Goal: Task Accomplishment & Management: Manage account settings

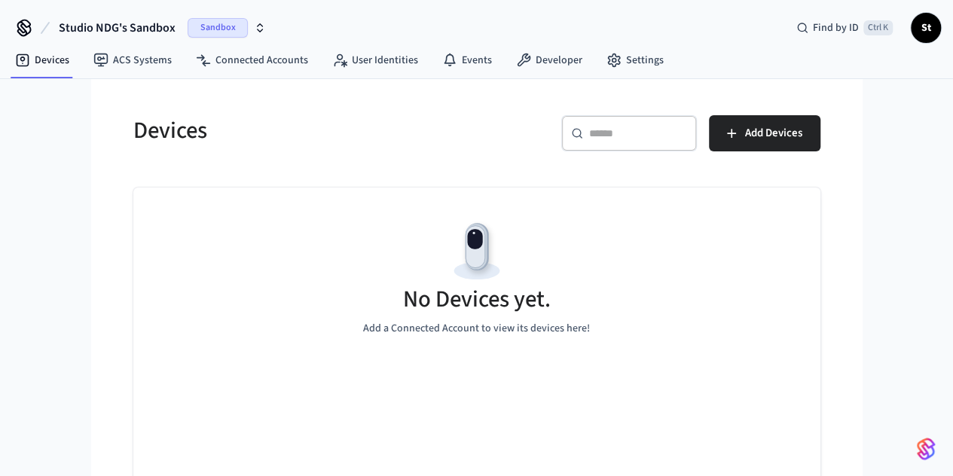
click at [212, 25] on span "Sandbox" at bounding box center [218, 28] width 60 height 20
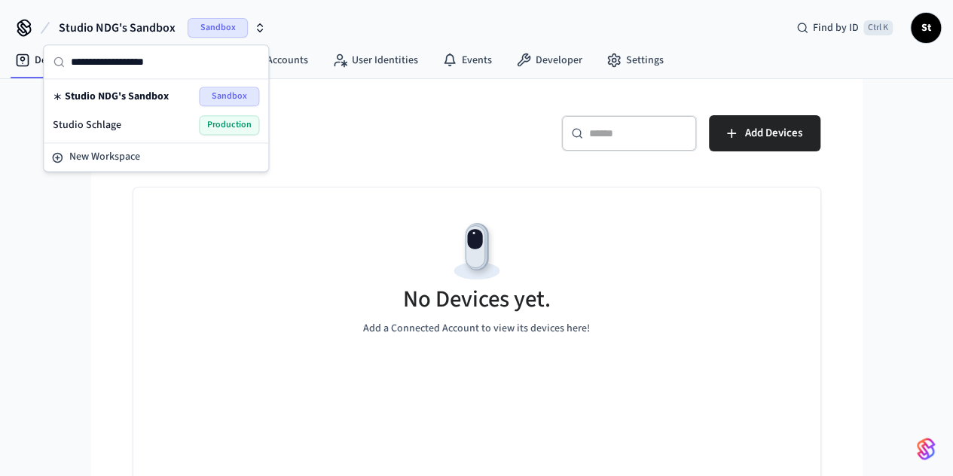
click at [132, 87] on div "Studio NDG's Sandbox Sandbox" at bounding box center [156, 97] width 206 height 20
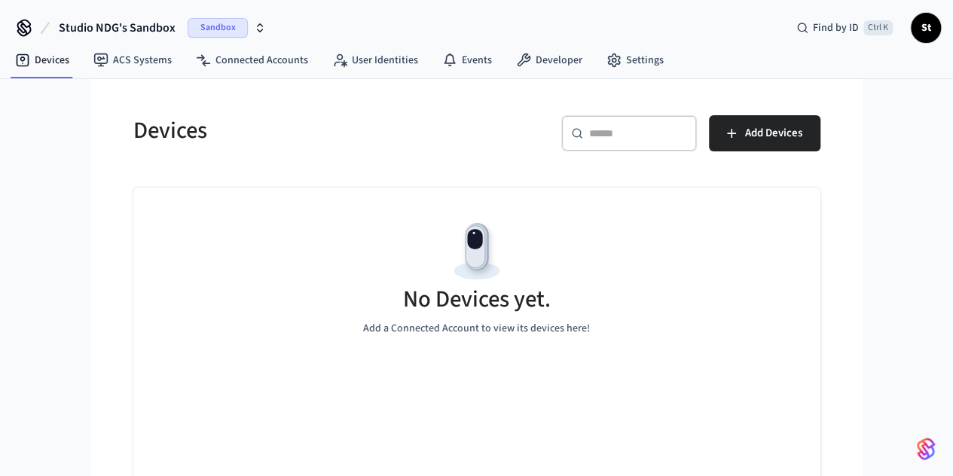
click at [212, 23] on span "Sandbox" at bounding box center [218, 28] width 60 height 20
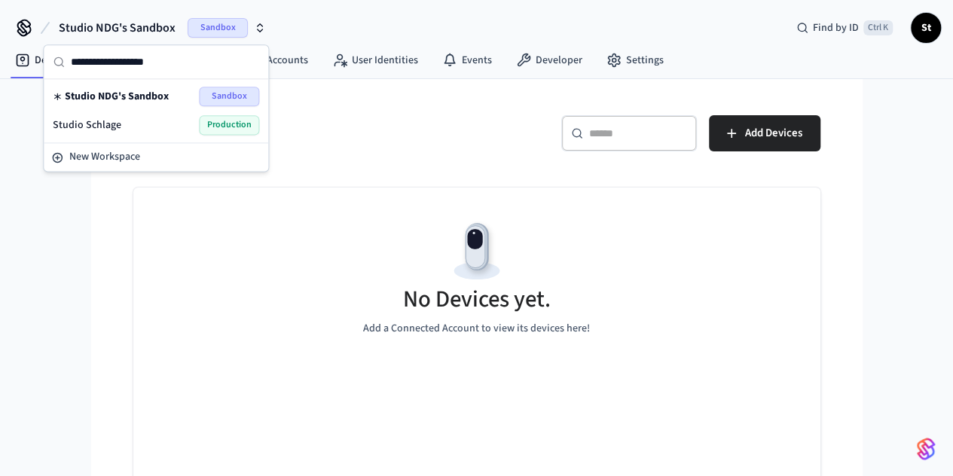
click at [157, 94] on span "Studio NDG's Sandbox" at bounding box center [117, 96] width 104 height 15
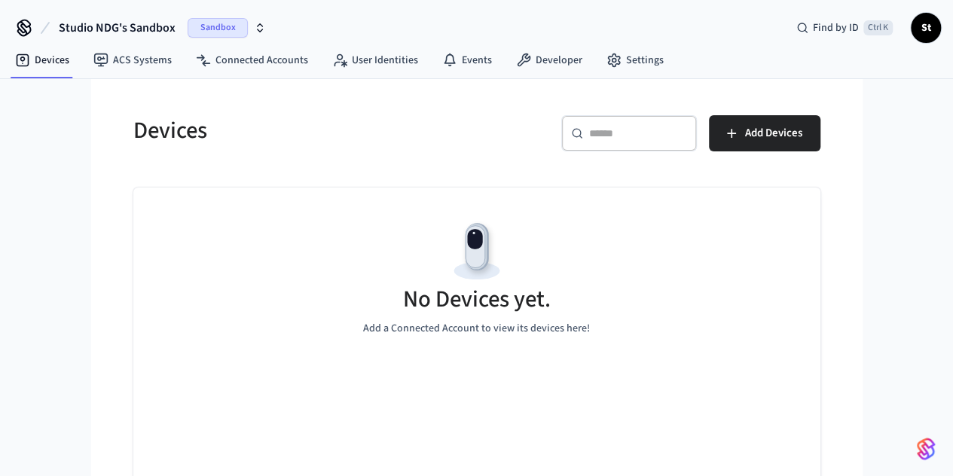
click at [208, 23] on span "Sandbox" at bounding box center [218, 28] width 60 height 20
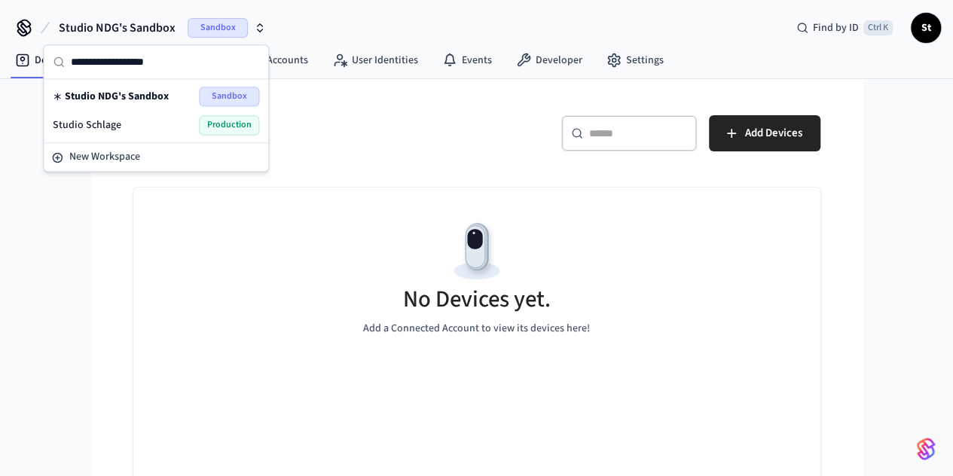
click at [140, 121] on div "Studio Schlage Production" at bounding box center [156, 125] width 206 height 20
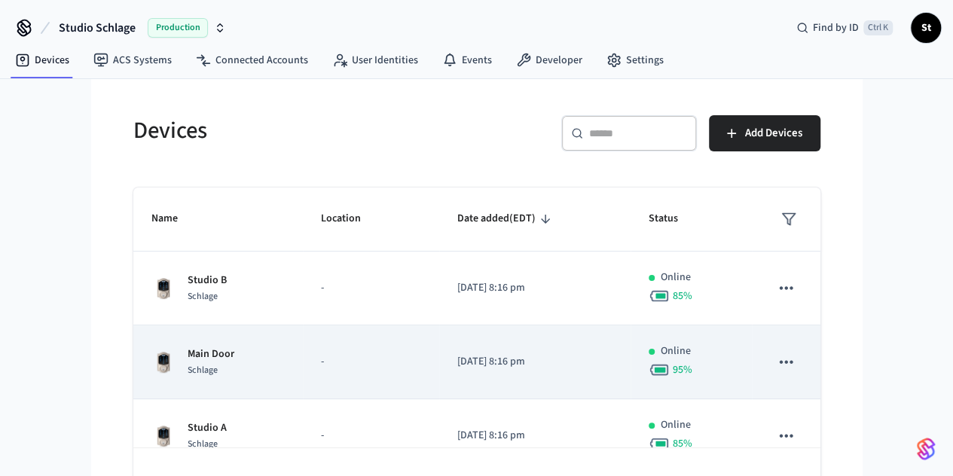
click at [219, 346] on div "Main Door Schlage" at bounding box center [217, 362] width 133 height 32
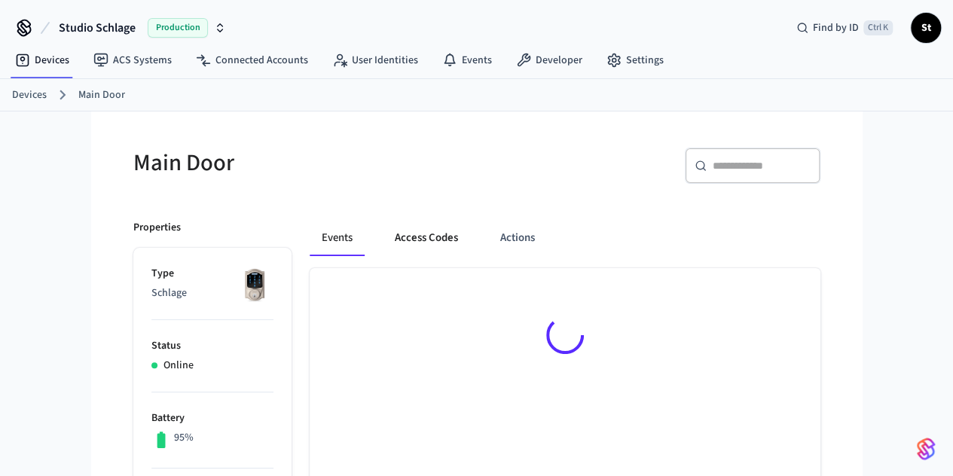
click at [383, 243] on button "Access Codes" at bounding box center [426, 238] width 87 height 36
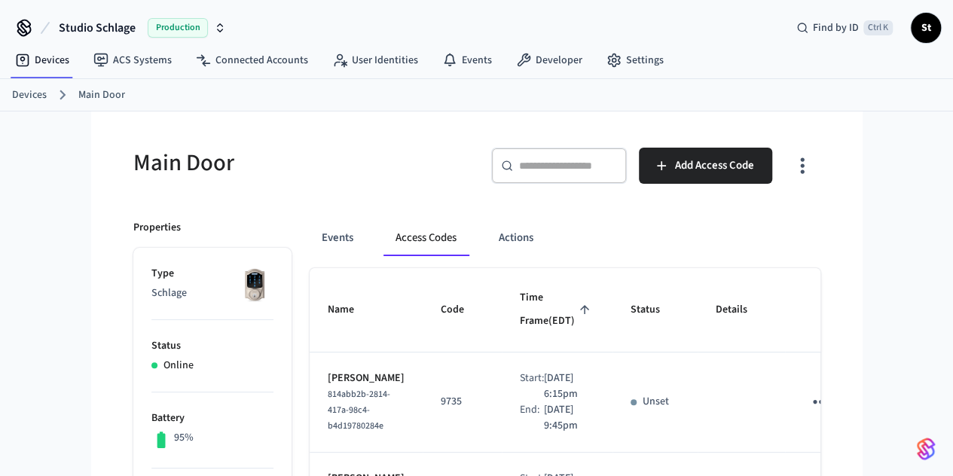
click at [34, 93] on link "Devices" at bounding box center [29, 95] width 35 height 16
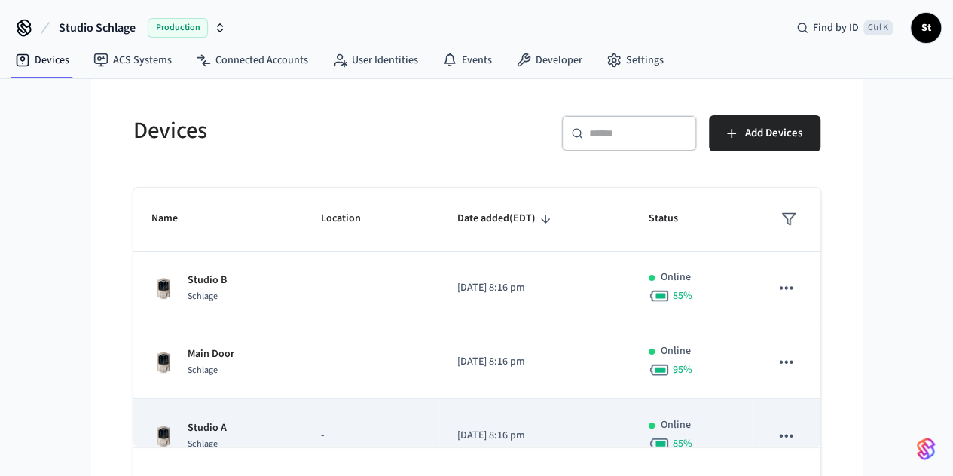
click at [181, 438] on div "Studio A Schlage" at bounding box center [217, 436] width 133 height 32
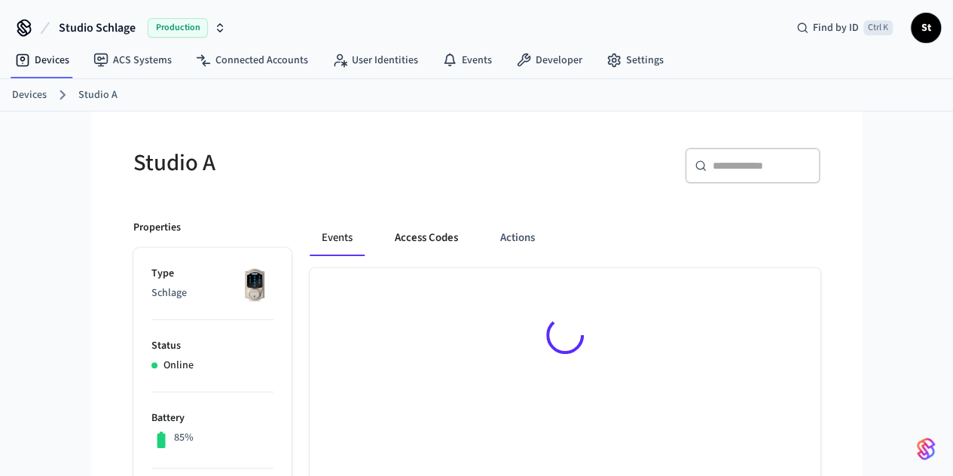
click at [383, 230] on button "Access Codes" at bounding box center [426, 238] width 87 height 36
